Goal: Complete application form

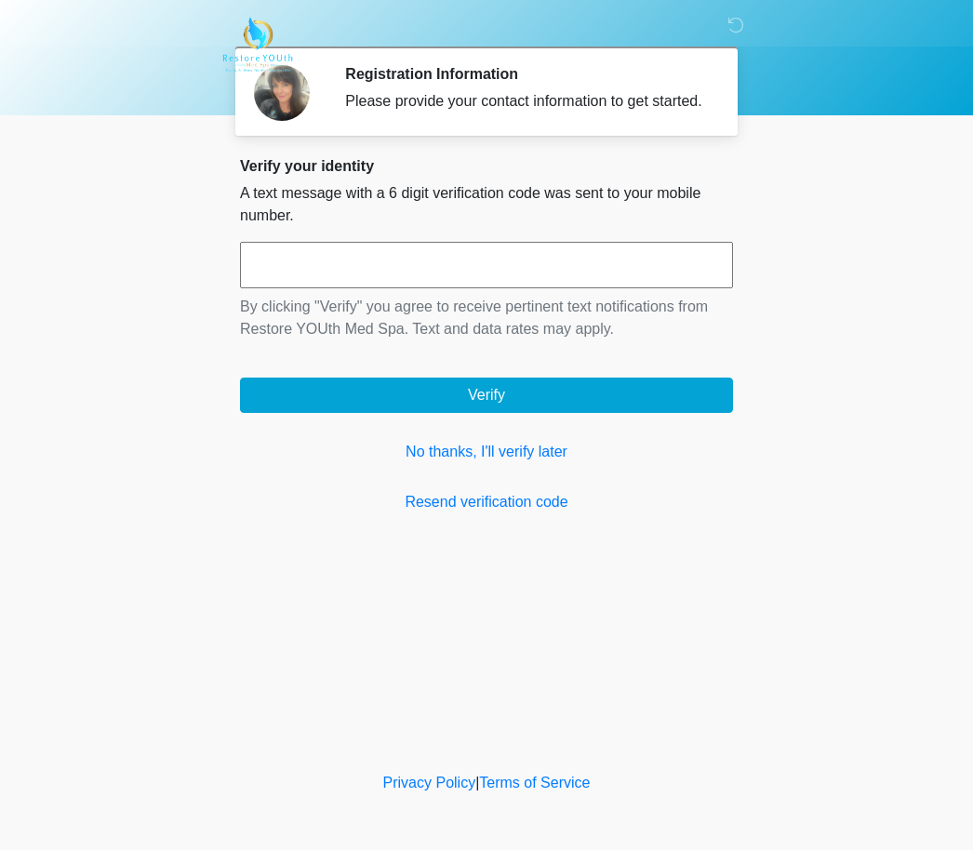
scroll to position [1, 0]
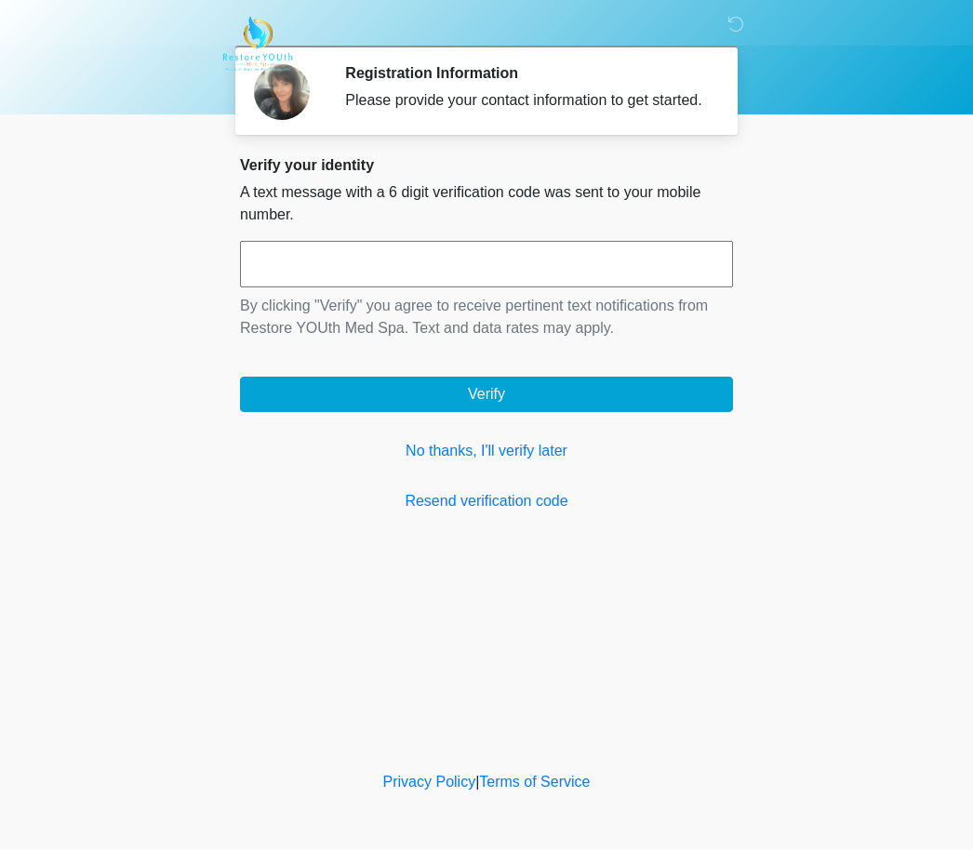
click at [519, 463] on link "No thanks, I'll verify later" at bounding box center [486, 452] width 493 height 22
click at [539, 462] on link "No thanks, I'll verify later" at bounding box center [486, 451] width 493 height 22
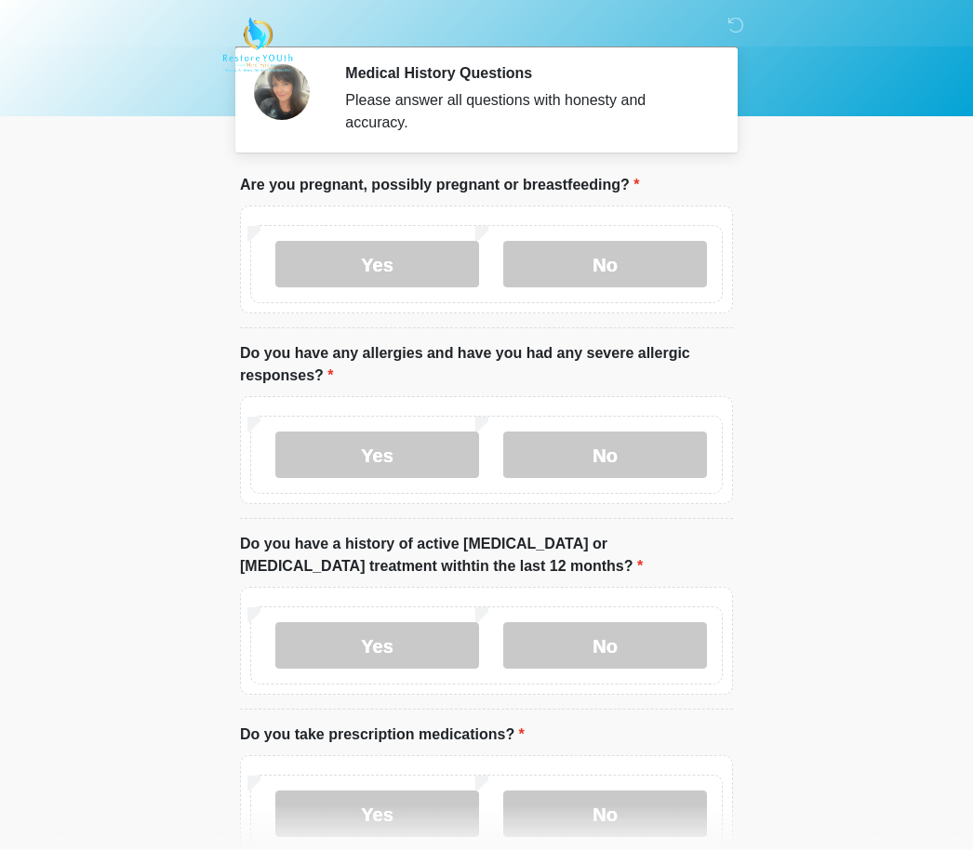
click at [626, 267] on label "No" at bounding box center [605, 264] width 204 height 47
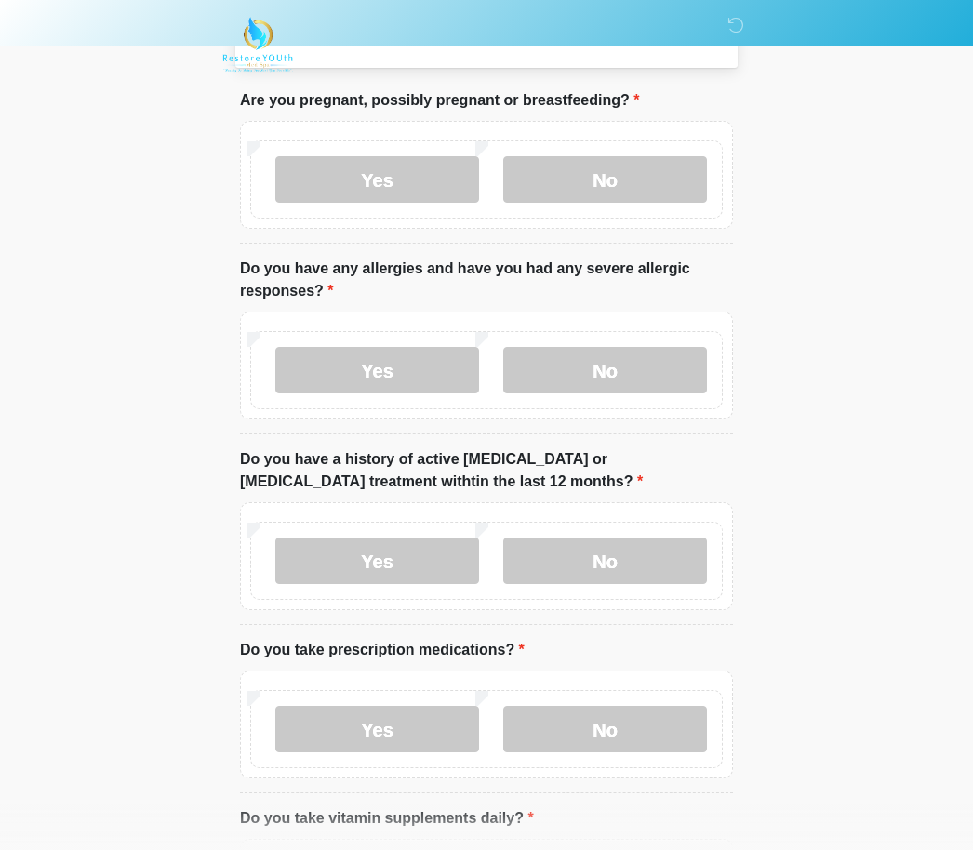
scroll to position [92, 0]
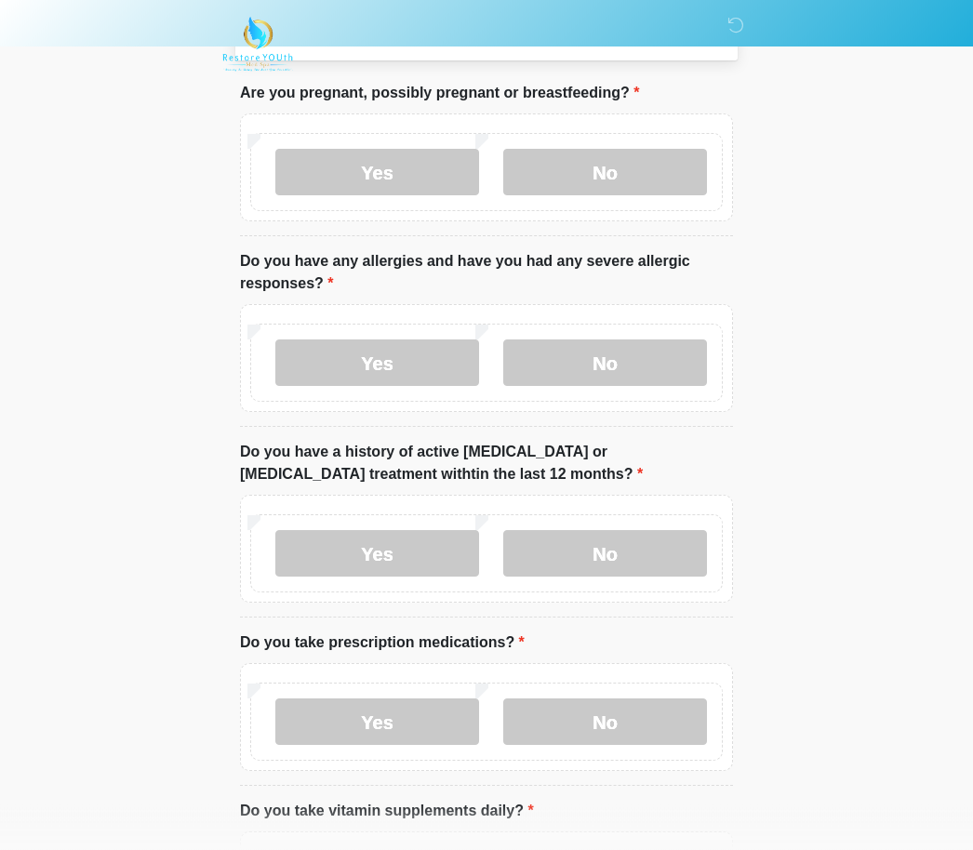
click at [632, 355] on label "No" at bounding box center [605, 364] width 204 height 47
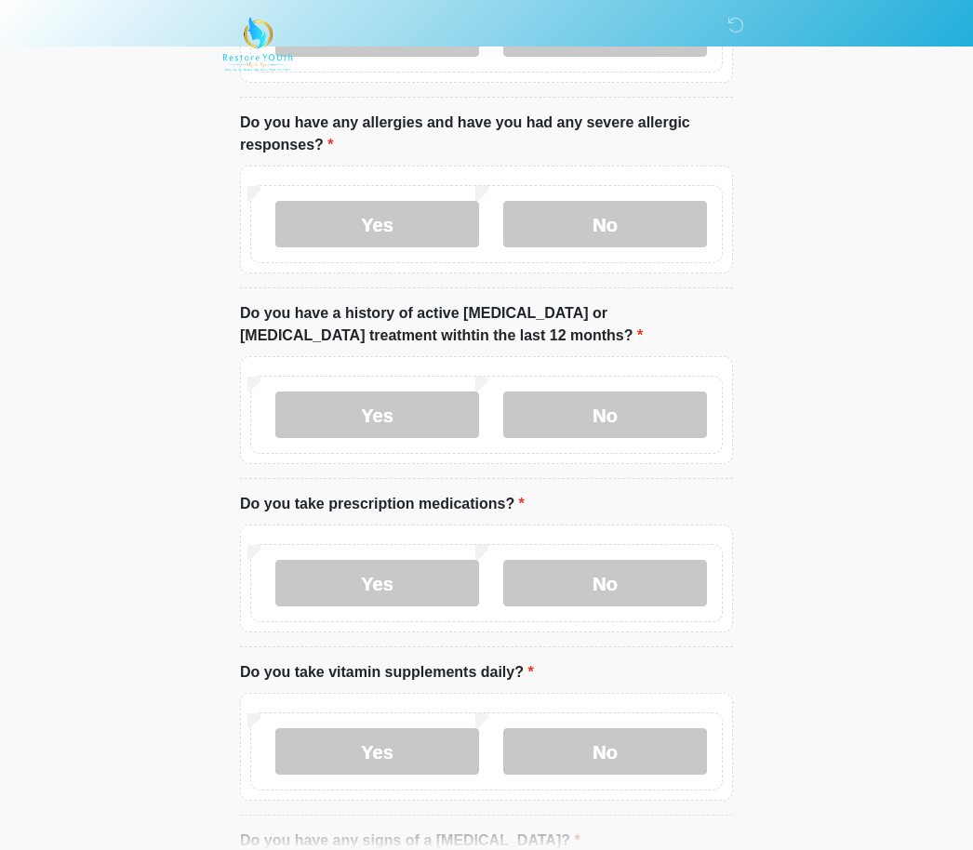
scroll to position [232, 0]
click at [657, 409] on label "No" at bounding box center [605, 415] width 204 height 47
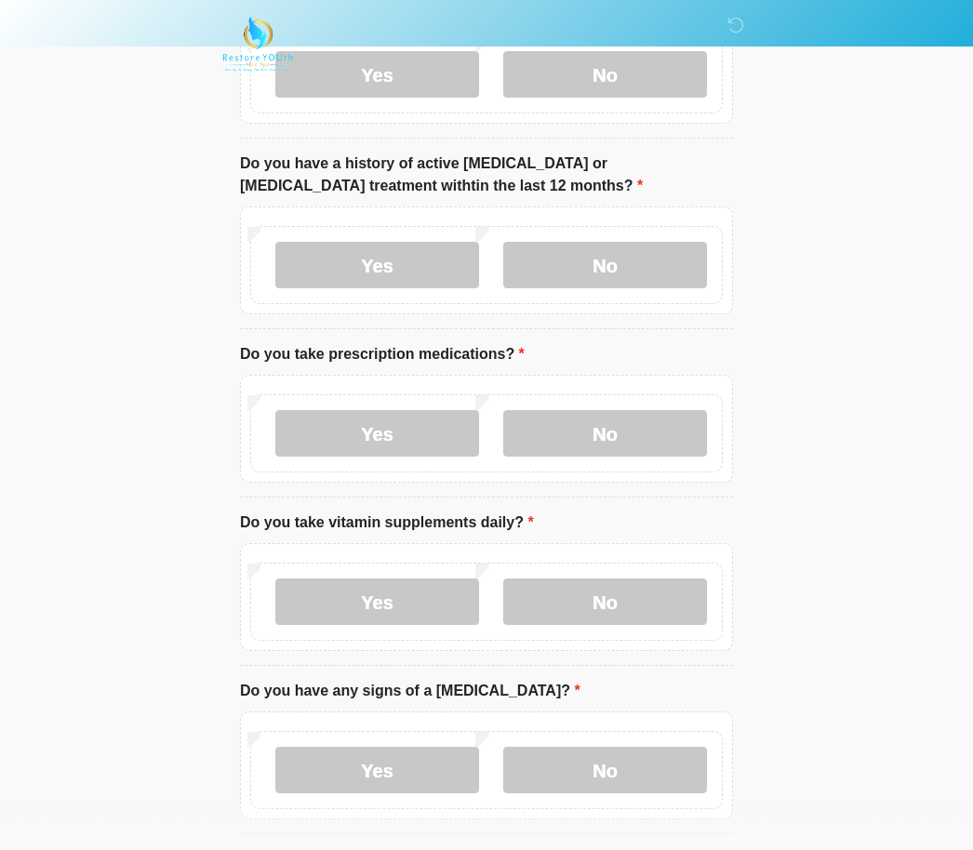
click at [414, 431] on label "Yes" at bounding box center [377, 434] width 204 height 47
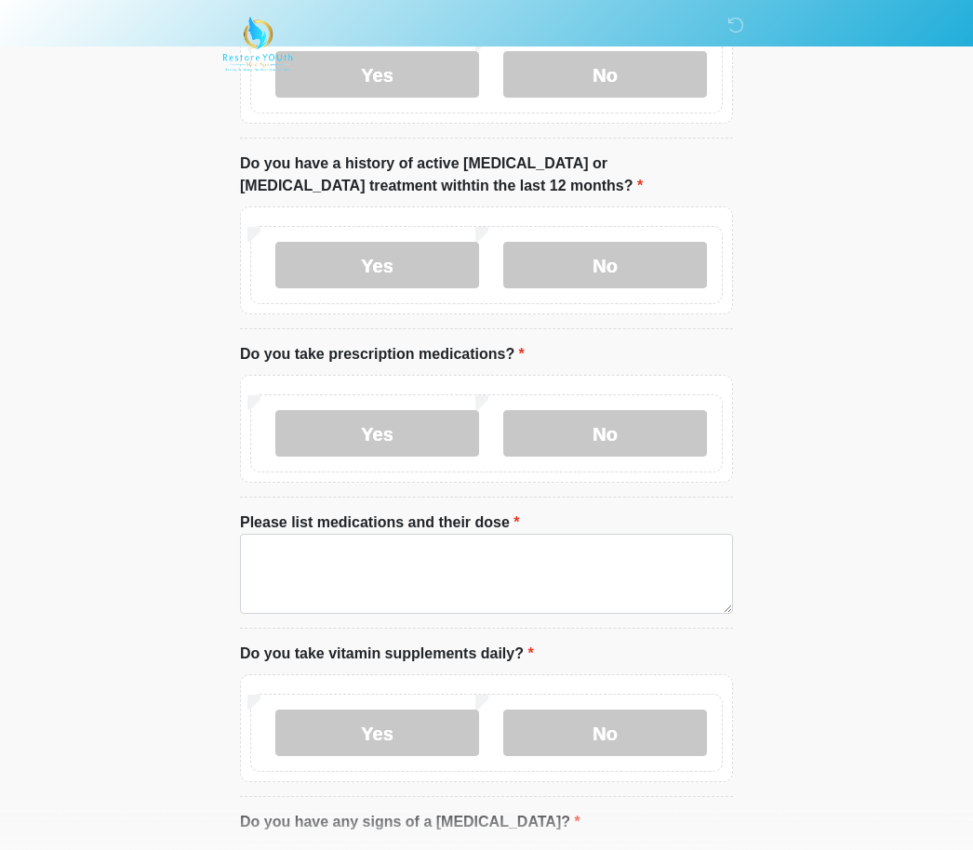
scroll to position [381, 0]
click at [354, 548] on textarea "Please list medications and their dose" at bounding box center [486, 574] width 493 height 80
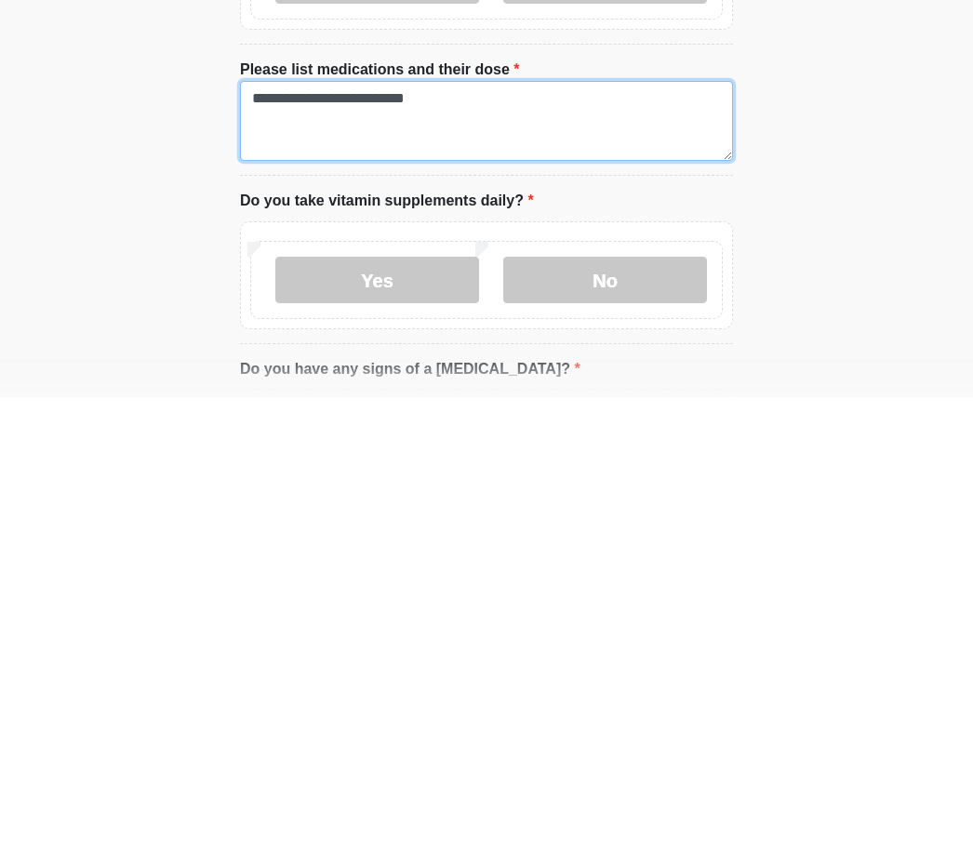
type textarea "**********"
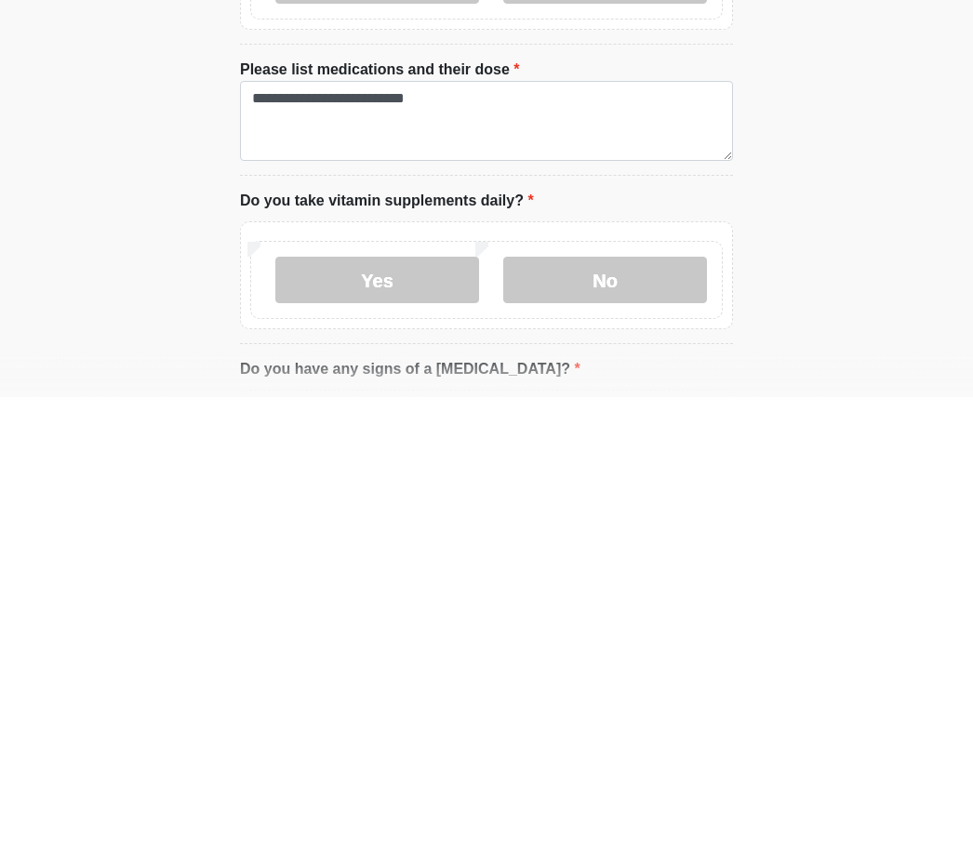
click at [408, 711] on label "Yes" at bounding box center [377, 734] width 204 height 47
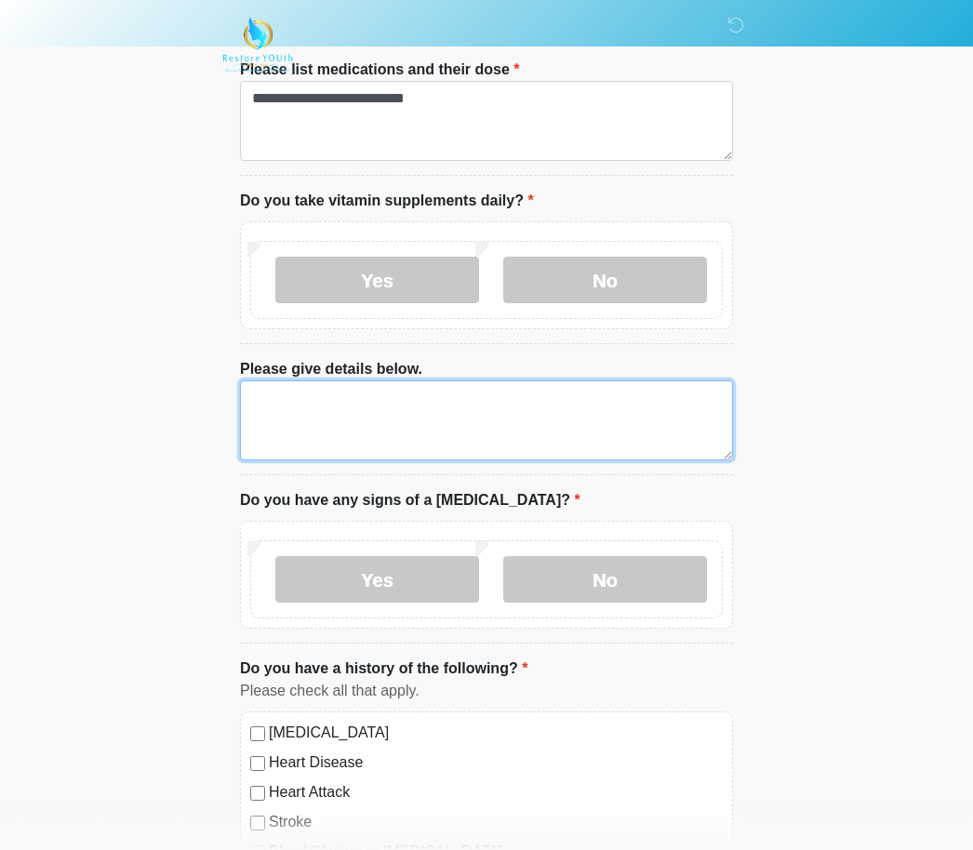
click at [459, 403] on textarea "Please give details below." at bounding box center [486, 421] width 493 height 80
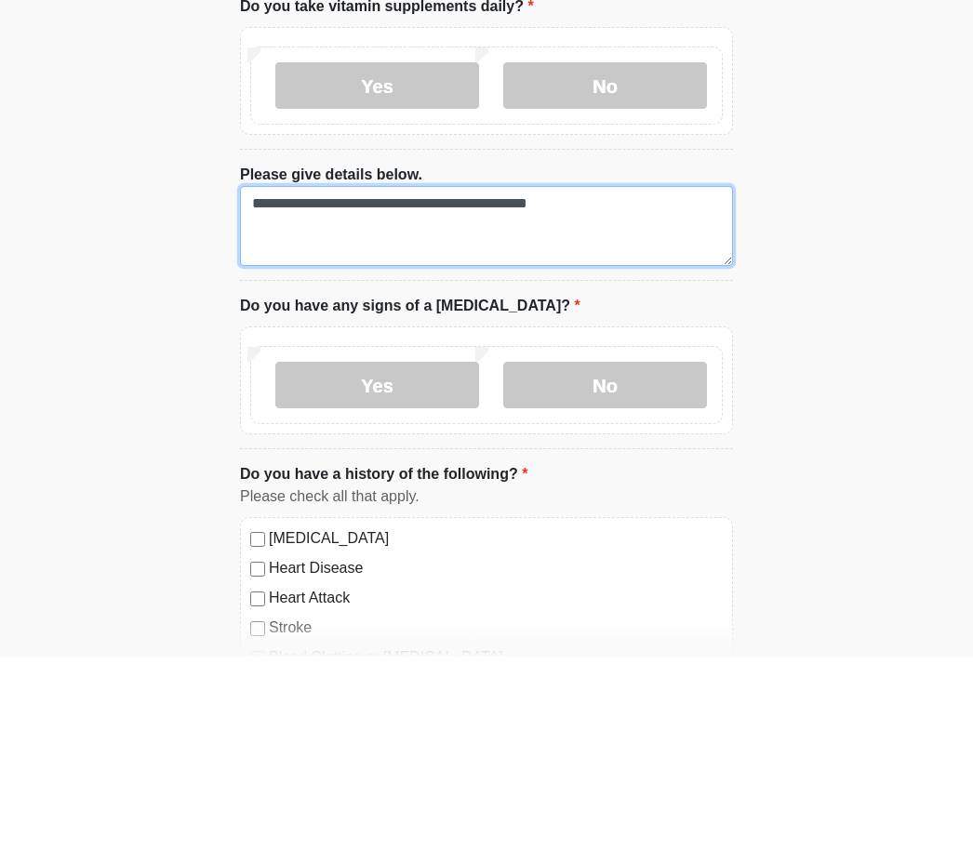
type textarea "**********"
click at [621, 556] on label "No" at bounding box center [605, 579] width 204 height 47
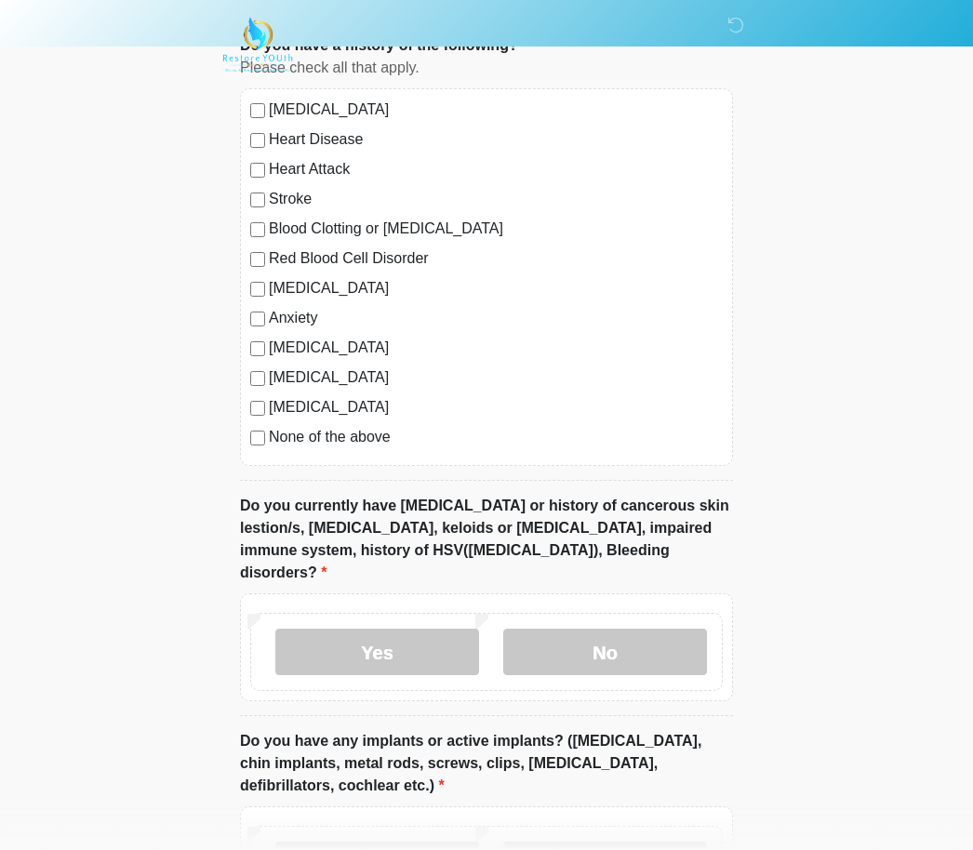
scroll to position [1462, 0]
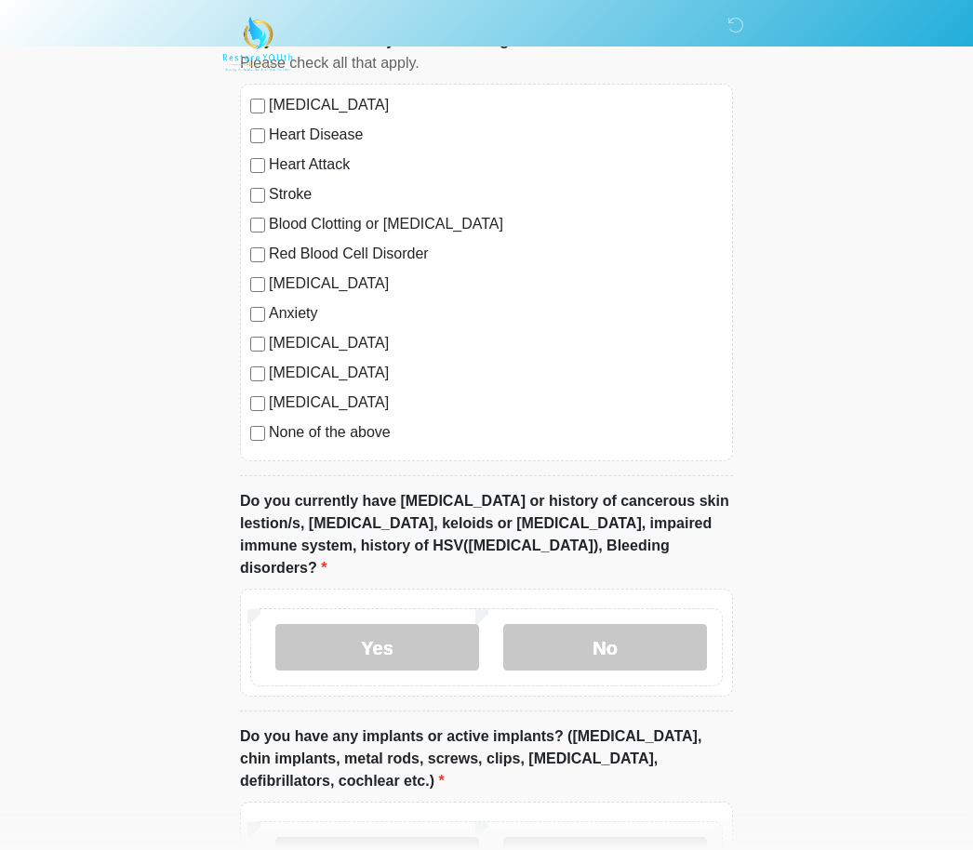
click at [652, 625] on label "No" at bounding box center [605, 648] width 204 height 47
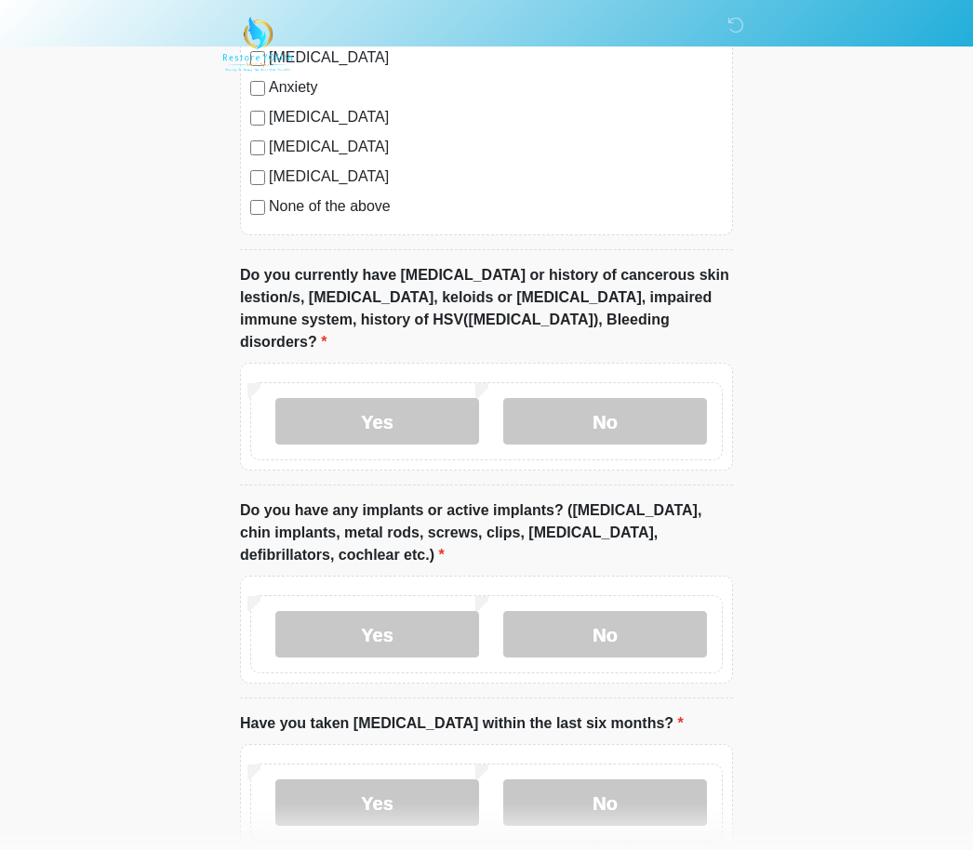
scroll to position [1689, 0]
click at [655, 611] on label "No" at bounding box center [605, 634] width 204 height 47
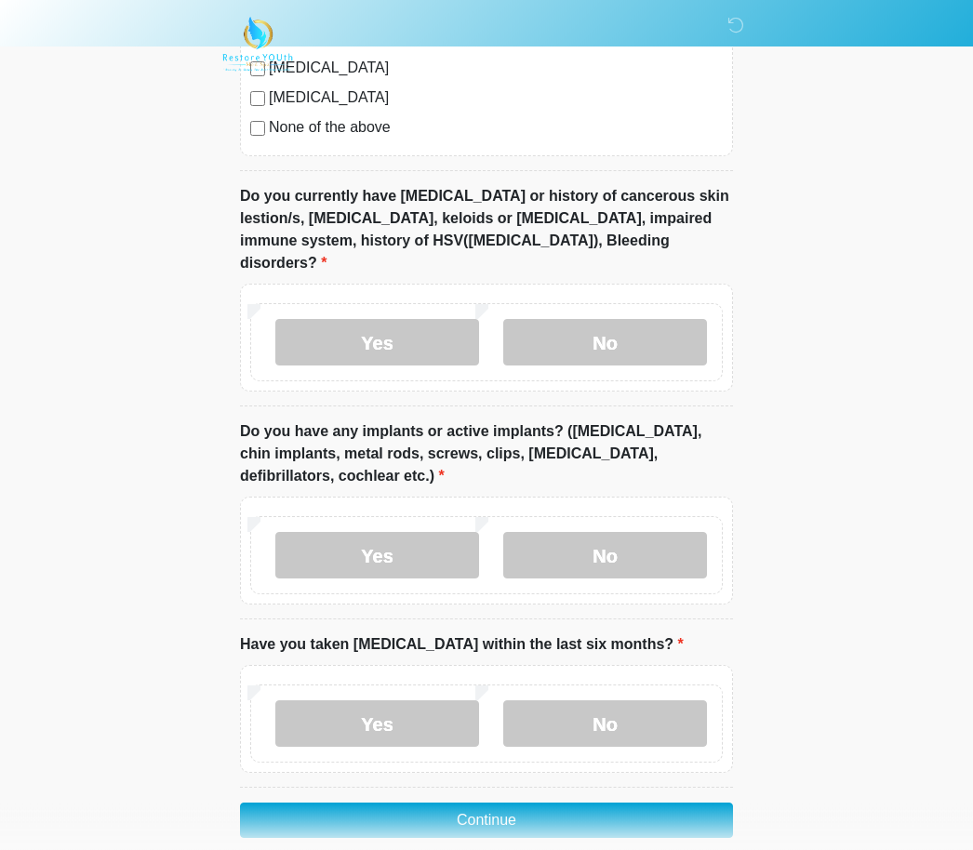
click at [639, 702] on label "No" at bounding box center [605, 725] width 204 height 47
click at [517, 804] on button "Continue" at bounding box center [486, 821] width 493 height 35
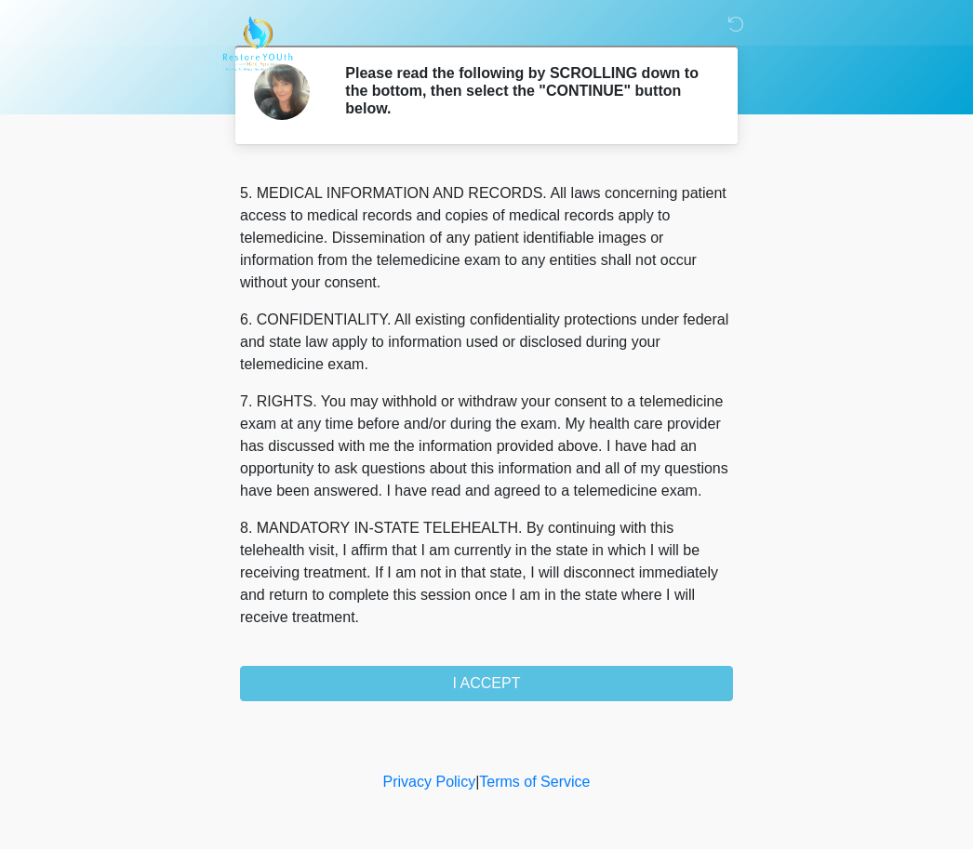
scroll to position [601, 0]
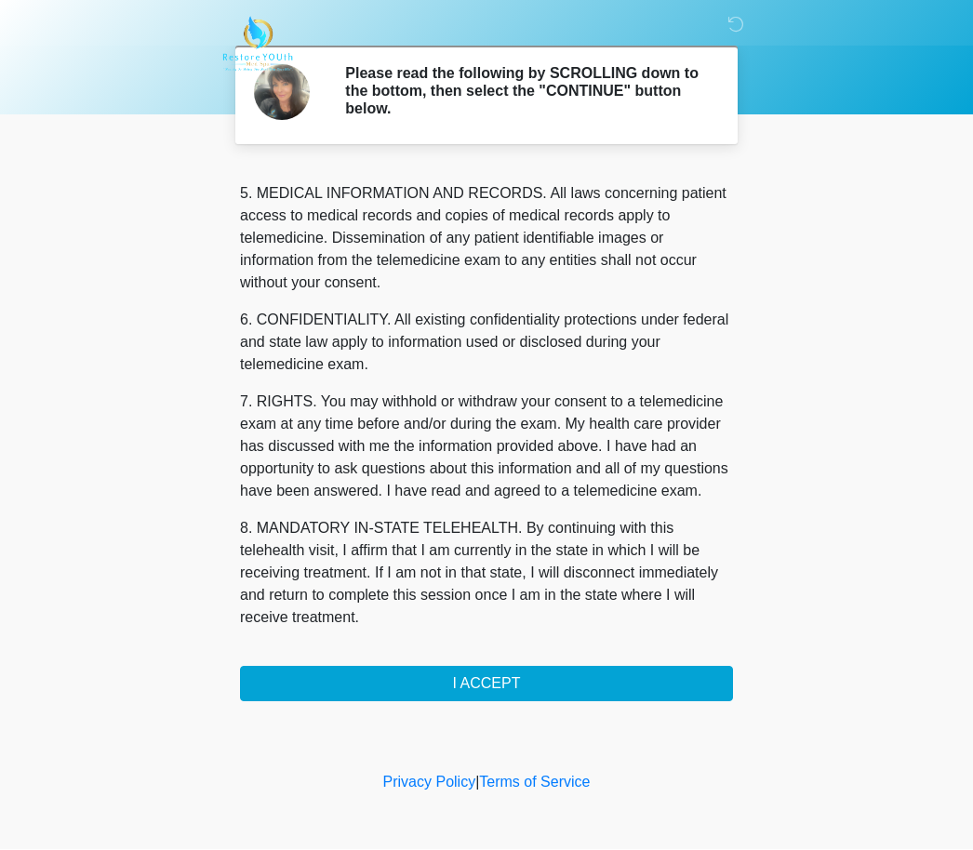
click at [528, 683] on button "I ACCEPT" at bounding box center [486, 684] width 493 height 35
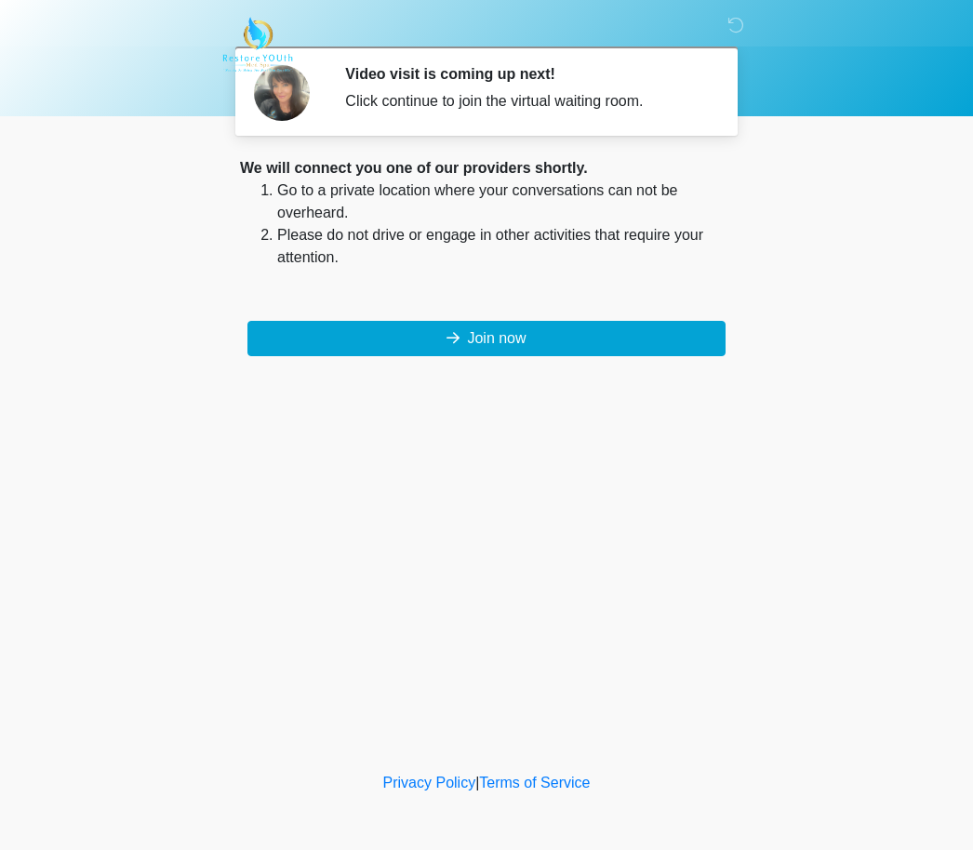
click at [521, 316] on div "We will connect you one of our providers shortly. Go to a private location wher…" at bounding box center [486, 256] width 493 height 199
click at [501, 334] on button "Join now" at bounding box center [486, 338] width 478 height 35
